Goal: Information Seeking & Learning: Find specific fact

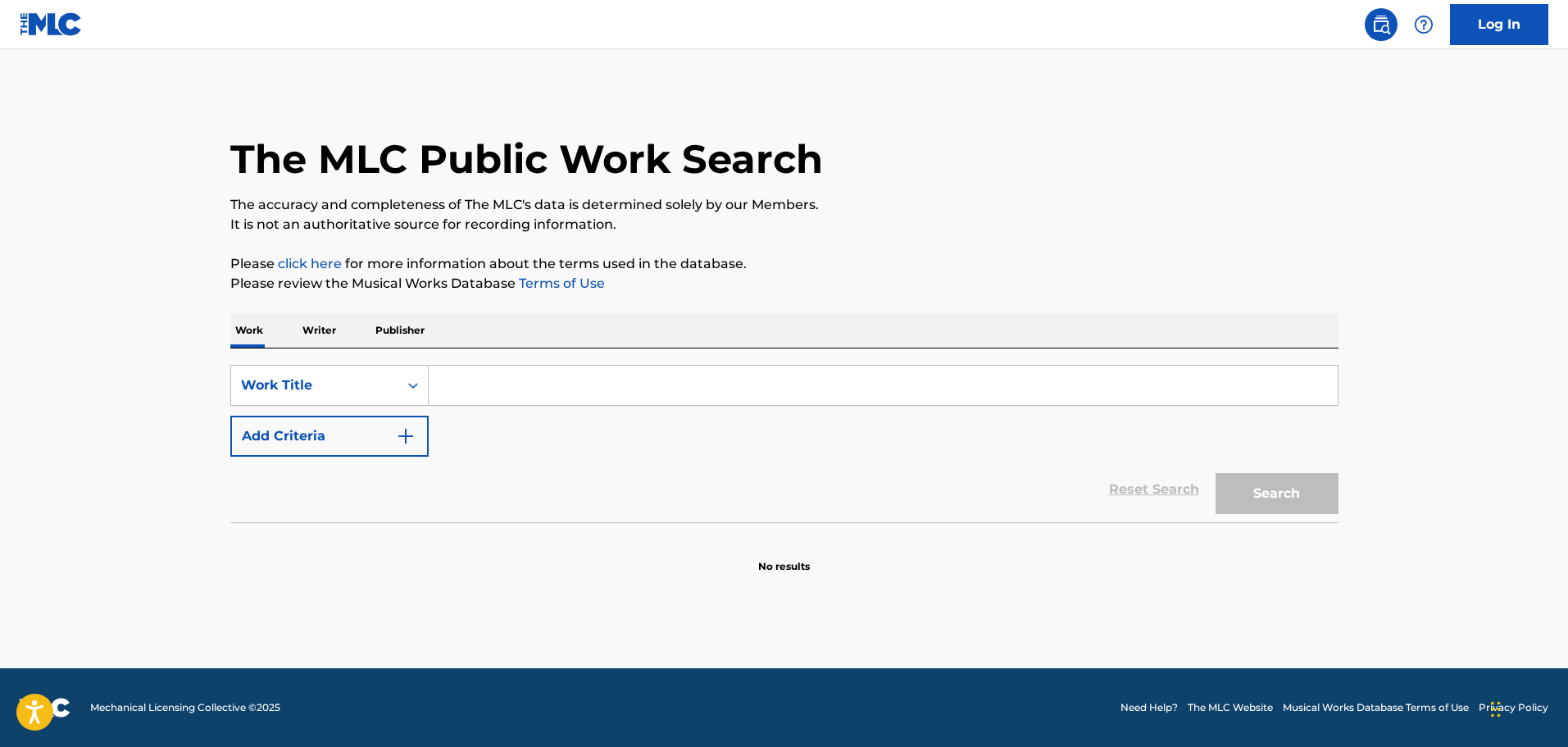
click at [480, 444] on div "SearchWithCriteriab6398037-1993-40ed-a565-df3e91f0d7e3 Work Title Add Criteria" at bounding box center [784, 411] width 1109 height 92
click at [393, 442] on button "Add Criteria" at bounding box center [329, 436] width 198 height 41
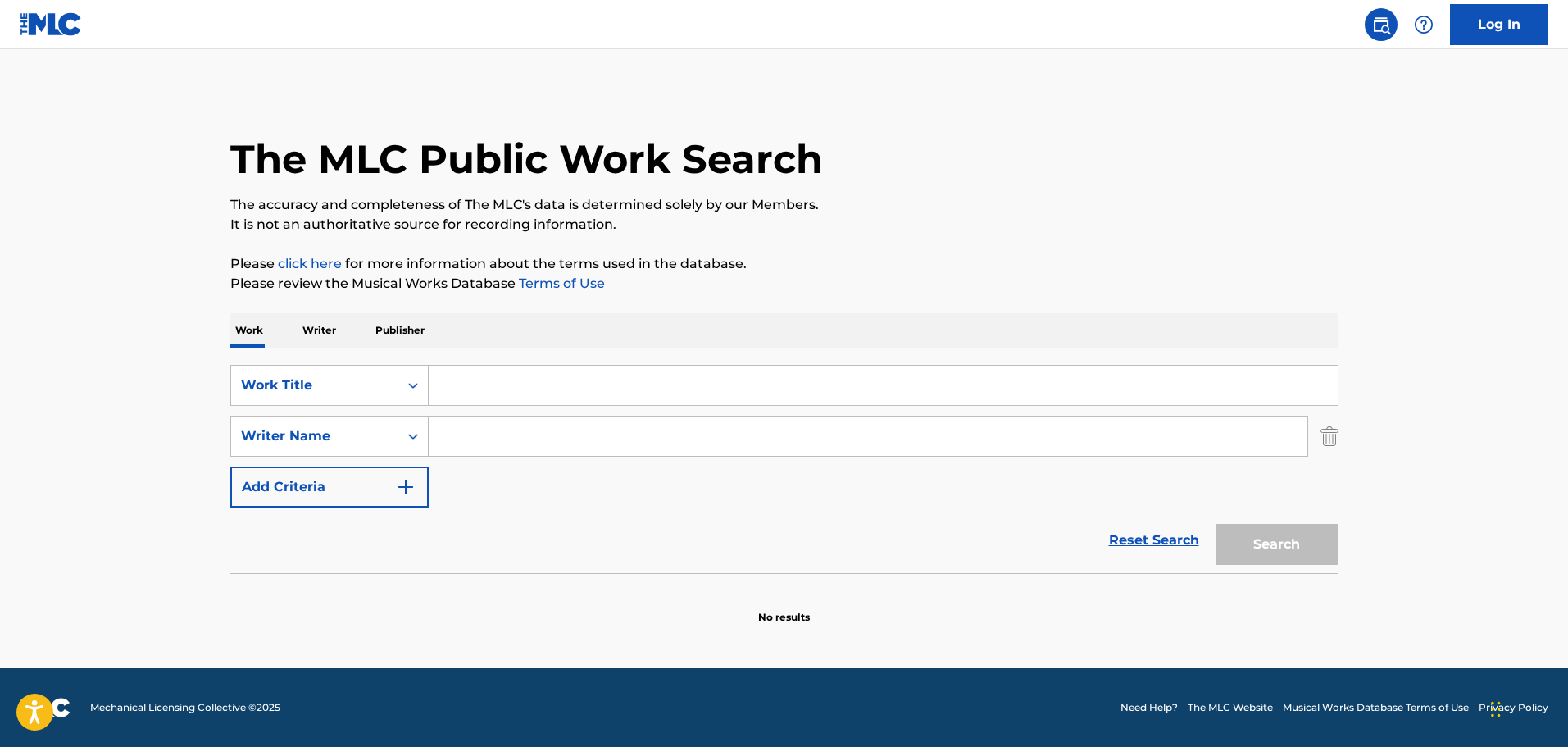
click at [485, 432] on input "Search Form" at bounding box center [868, 436] width 879 height 39
paste input "[PERSON_NAME]"
type input "[PERSON_NAME]"
click at [497, 383] on input "Search Form" at bounding box center [883, 384] width 910 height 39
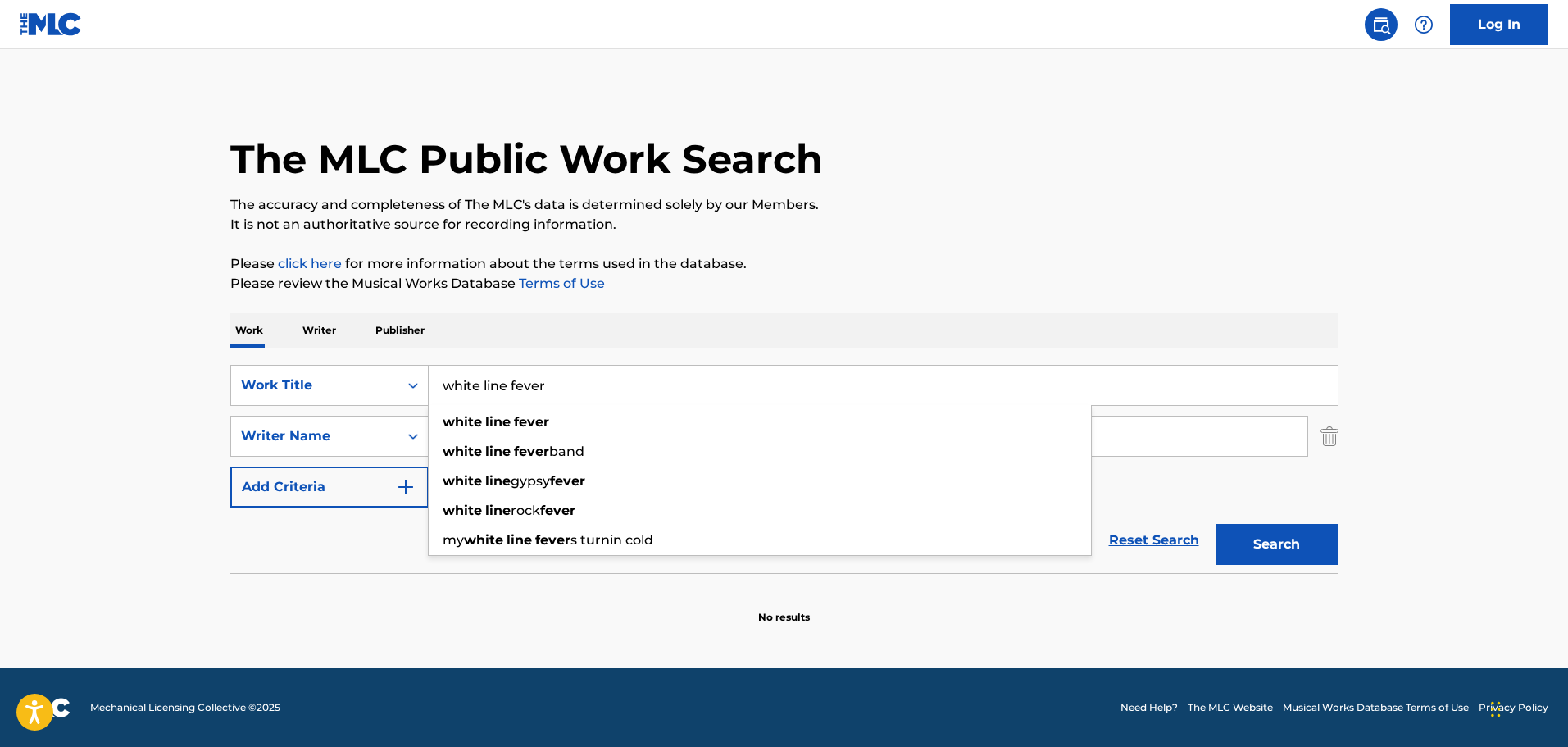
type input "white line fever"
click at [1216, 524] on button "Search" at bounding box center [1278, 544] width 123 height 41
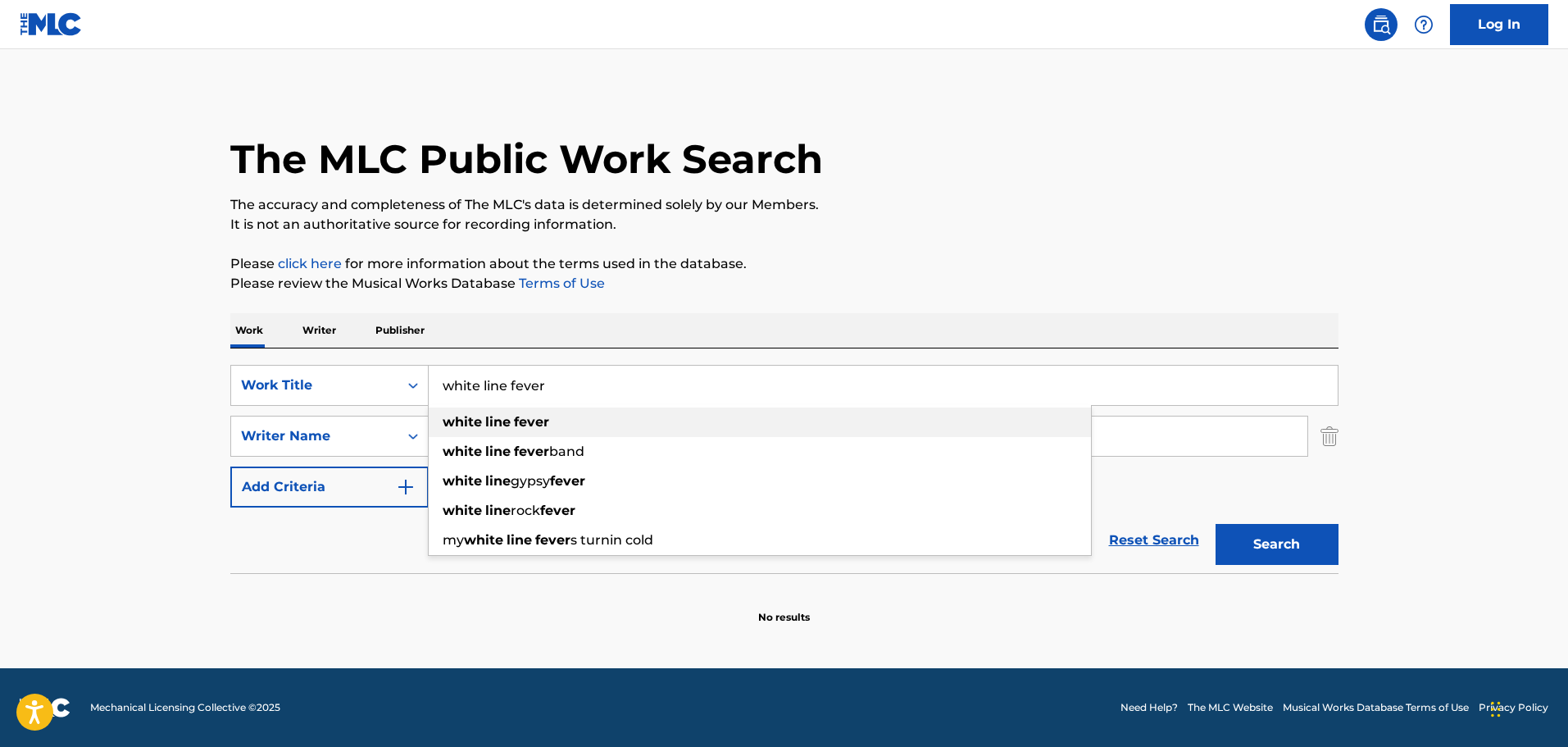
click at [561, 423] on div "white line fever" at bounding box center [760, 422] width 662 height 29
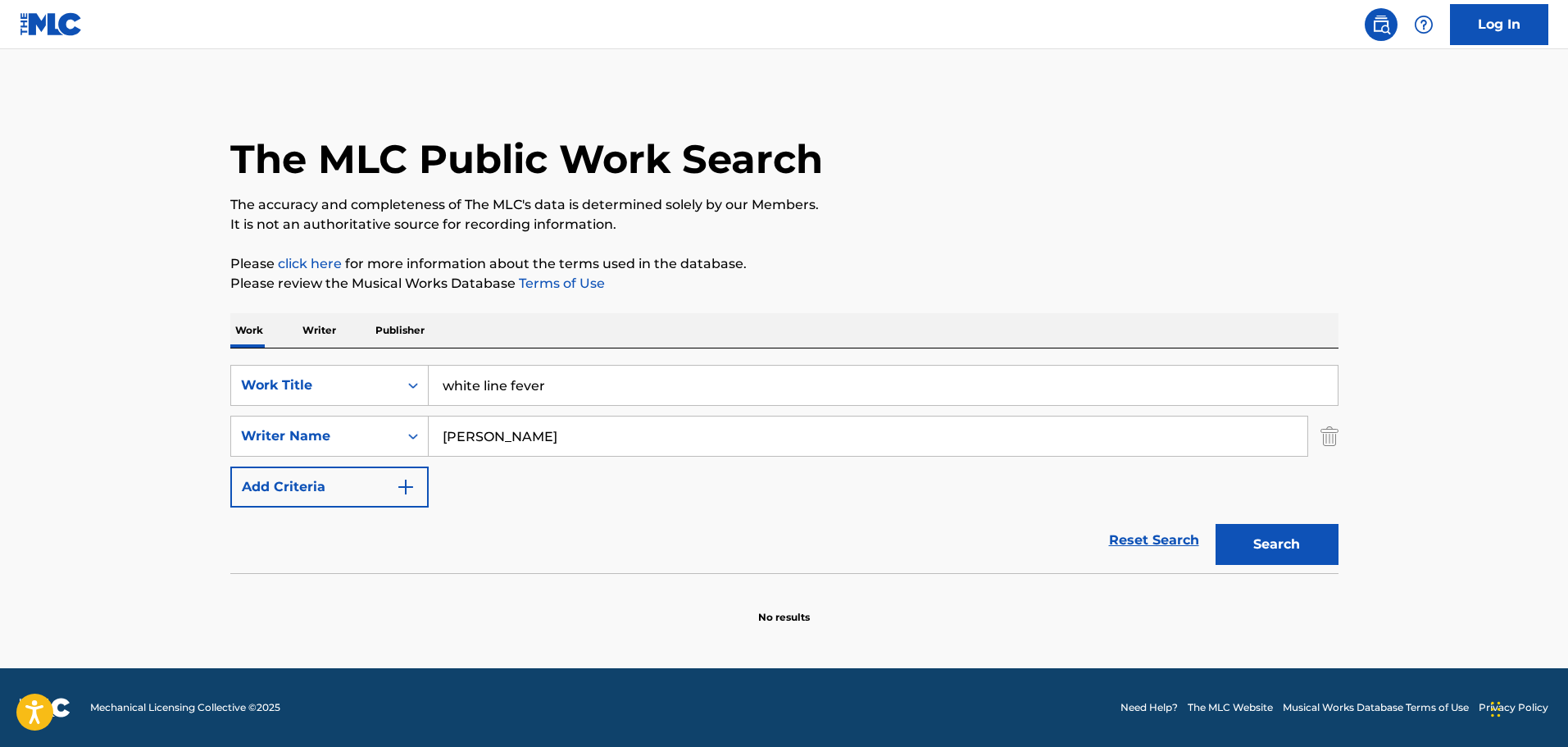
click at [577, 442] on input "[PERSON_NAME]" at bounding box center [868, 436] width 879 height 39
click at [590, 467] on div "[PERSON_NAME]" at bounding box center [745, 473] width 632 height 29
type input "[PERSON_NAME]"
click at [1242, 545] on button "Search" at bounding box center [1278, 544] width 123 height 41
